Goal: Transaction & Acquisition: Purchase product/service

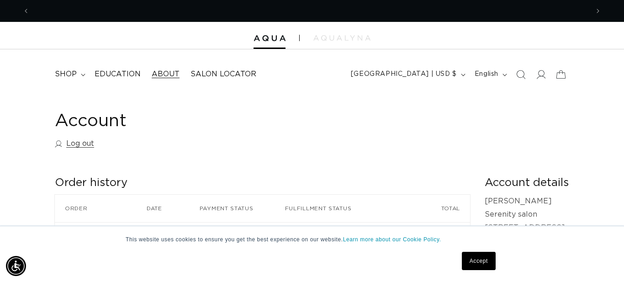
scroll to position [0, 576]
click at [85, 74] on icon at bounding box center [83, 75] width 5 height 3
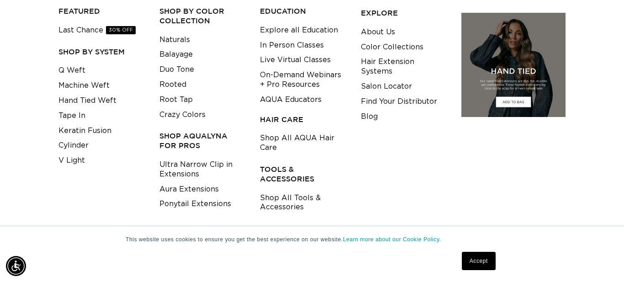
scroll to position [0, 0]
click at [285, 195] on link "Shop All Tools & Accessories" at bounding box center [303, 203] width 87 height 25
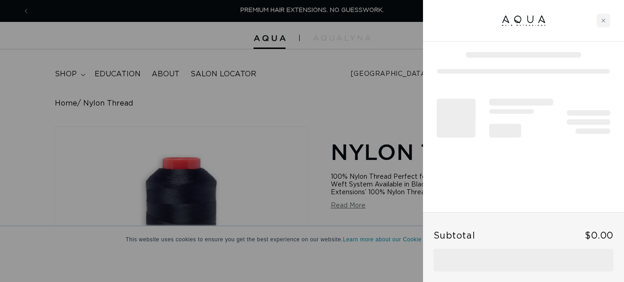
scroll to position [188, 0]
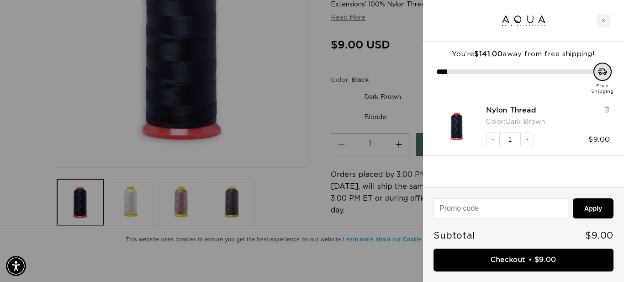
click at [275, 81] on div at bounding box center [312, 141] width 624 height 282
click at [605, 21] on icon "Close cart" at bounding box center [603, 20] width 5 height 5
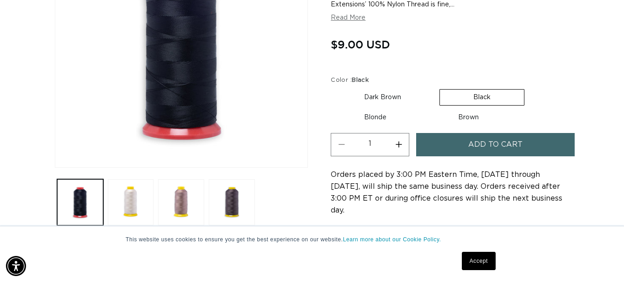
scroll to position [0, 1152]
click at [462, 120] on label "Brown Variant sold out or unavailable" at bounding box center [468, 118] width 87 height 16
click at [456, 112] on label "Brown Variant sold out or unavailable" at bounding box center [468, 118] width 87 height 16
click at [425, 108] on input "Brown Variant sold out or unavailable" at bounding box center [425, 108] width 0 height 0
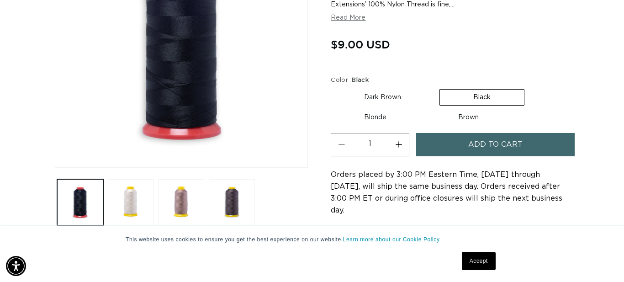
radio input "true"
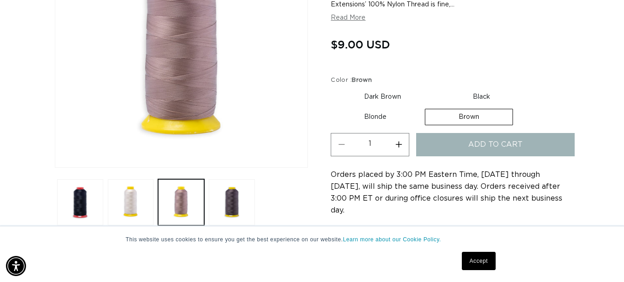
click at [522, 147] on button "Add to cart" at bounding box center [495, 144] width 158 height 23
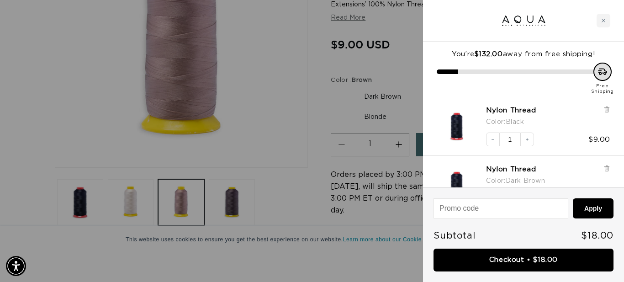
scroll to position [0, 1152]
click at [272, 52] on div at bounding box center [312, 141] width 624 height 282
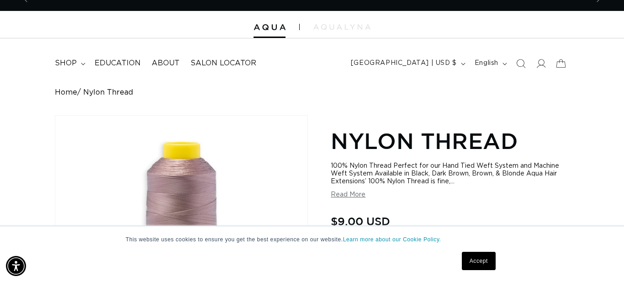
scroll to position [0, 576]
click at [486, 266] on link "Accept" at bounding box center [479, 261] width 34 height 18
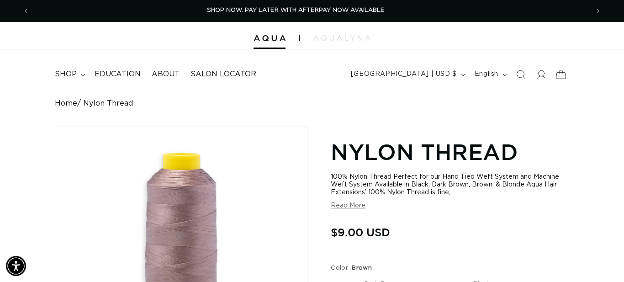
click at [563, 78] on icon at bounding box center [560, 74] width 21 height 21
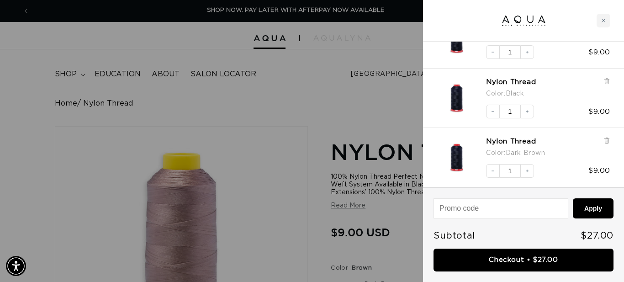
click at [506, 256] on link "Checkout • $27.00" at bounding box center [524, 260] width 180 height 23
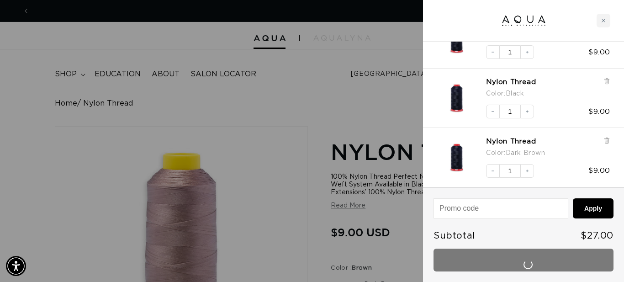
scroll to position [0, 1152]
